Goal: Navigation & Orientation: Find specific page/section

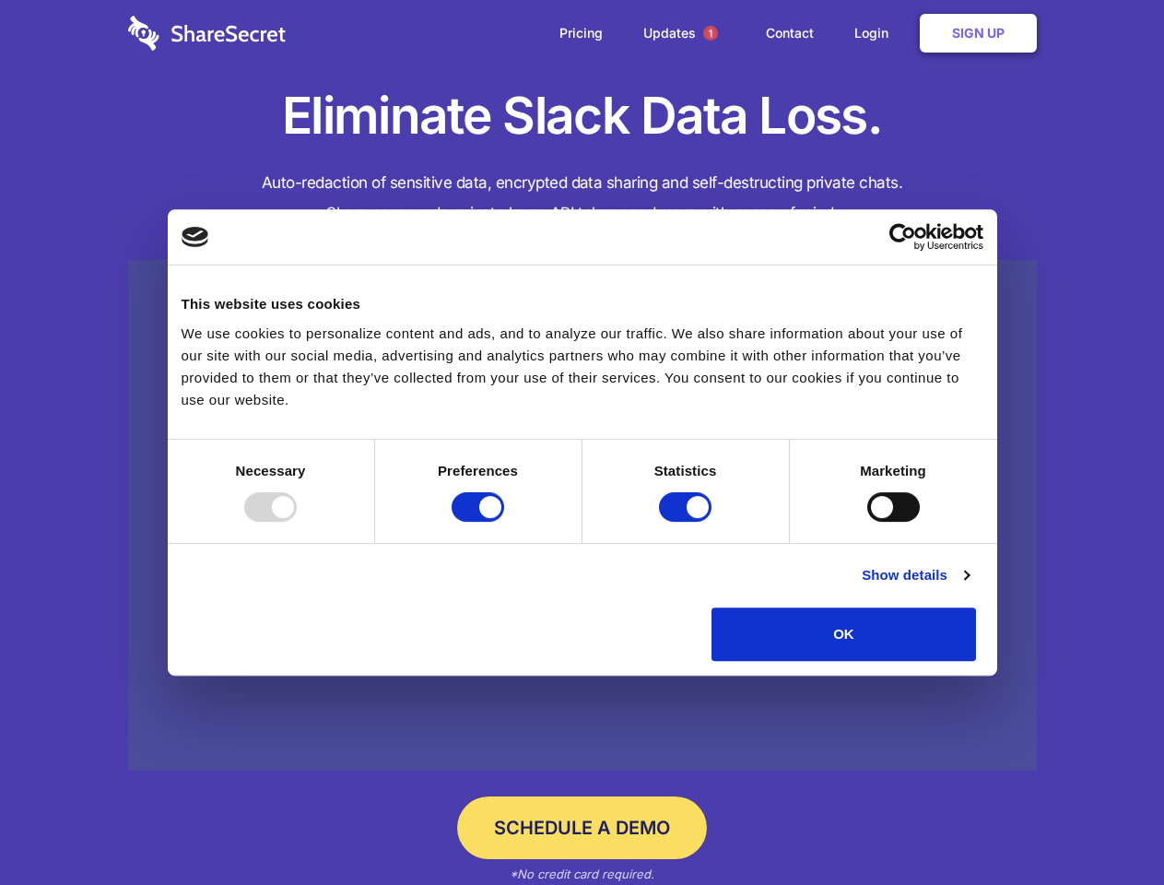
click at [297, 522] on div at bounding box center [270, 506] width 53 height 29
click at [504, 522] on input "Preferences" at bounding box center [478, 506] width 53 height 29
checkbox input "false"
click at [688, 522] on input "Statistics" at bounding box center [685, 506] width 53 height 29
checkbox input "false"
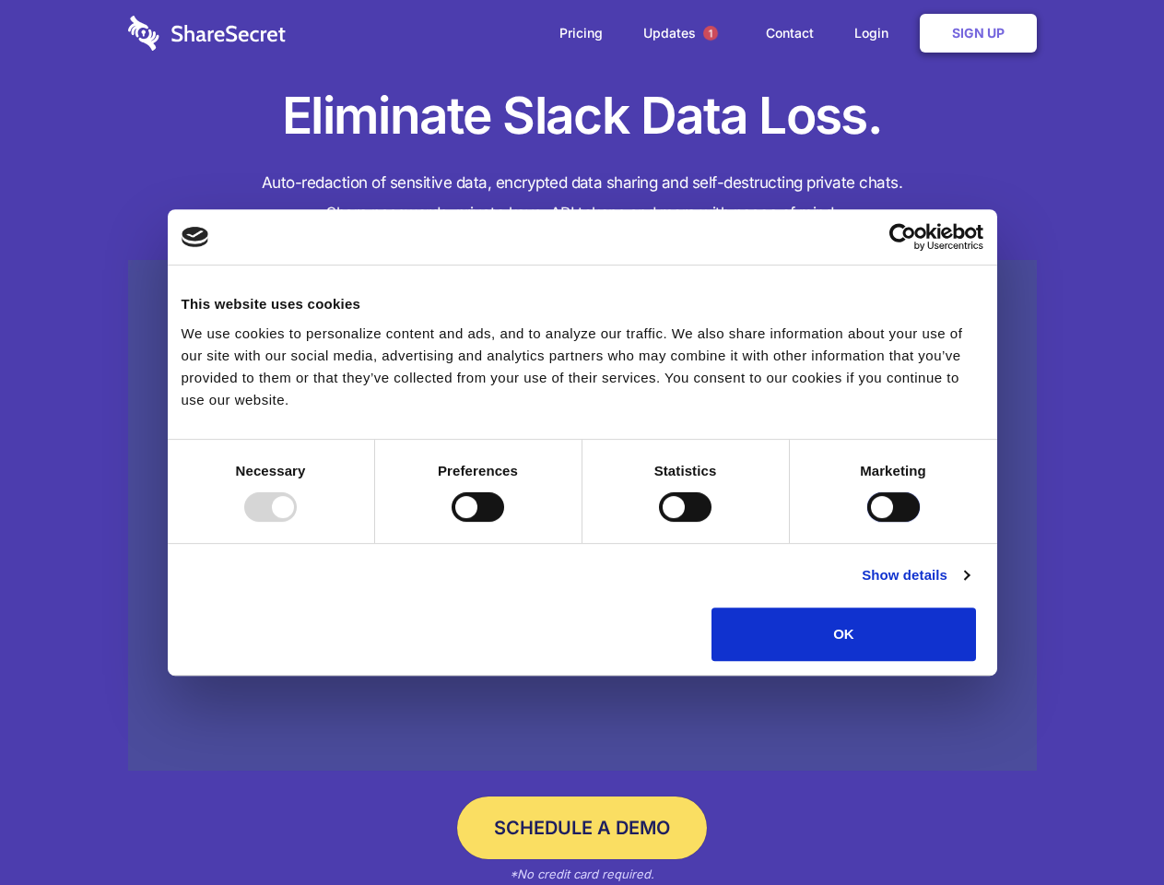
click at [867, 522] on input "Marketing" at bounding box center [893, 506] width 53 height 29
checkbox input "true"
click at [969, 586] on link "Show details" at bounding box center [915, 575] width 107 height 22
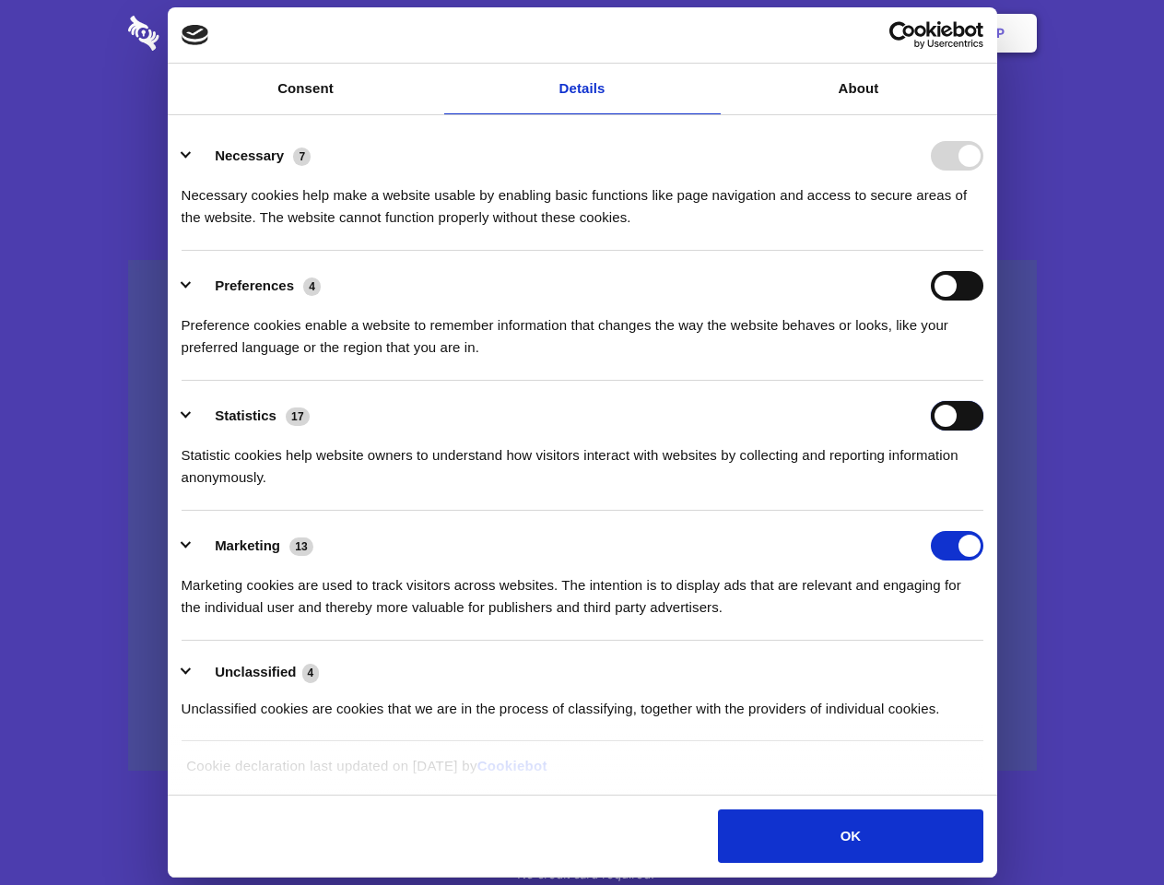
click at [984, 489] on div "Statistics 17 Statistic cookies help website owners to understand how visitors …" at bounding box center [583, 445] width 802 height 88
click at [710, 33] on span "1" at bounding box center [710, 33] width 15 height 15
